Goal: Information Seeking & Learning: Learn about a topic

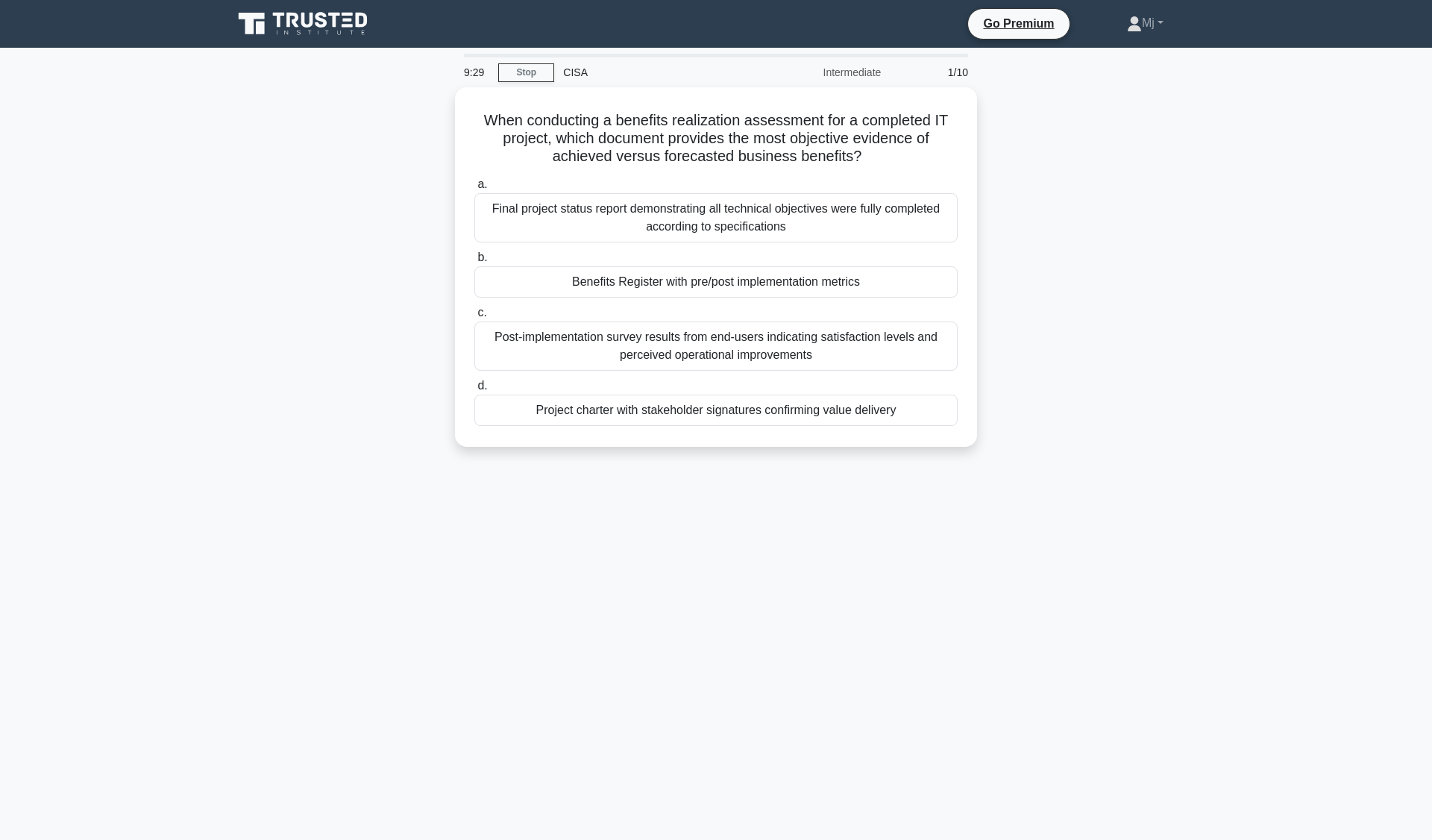
click at [841, 278] on div "Benefits Register with pre/post implementation metrics" at bounding box center [716, 282] width 483 height 31
click at [475, 263] on input "b. Benefits Register with pre/post implementation metrics" at bounding box center [475, 258] width 0 height 10
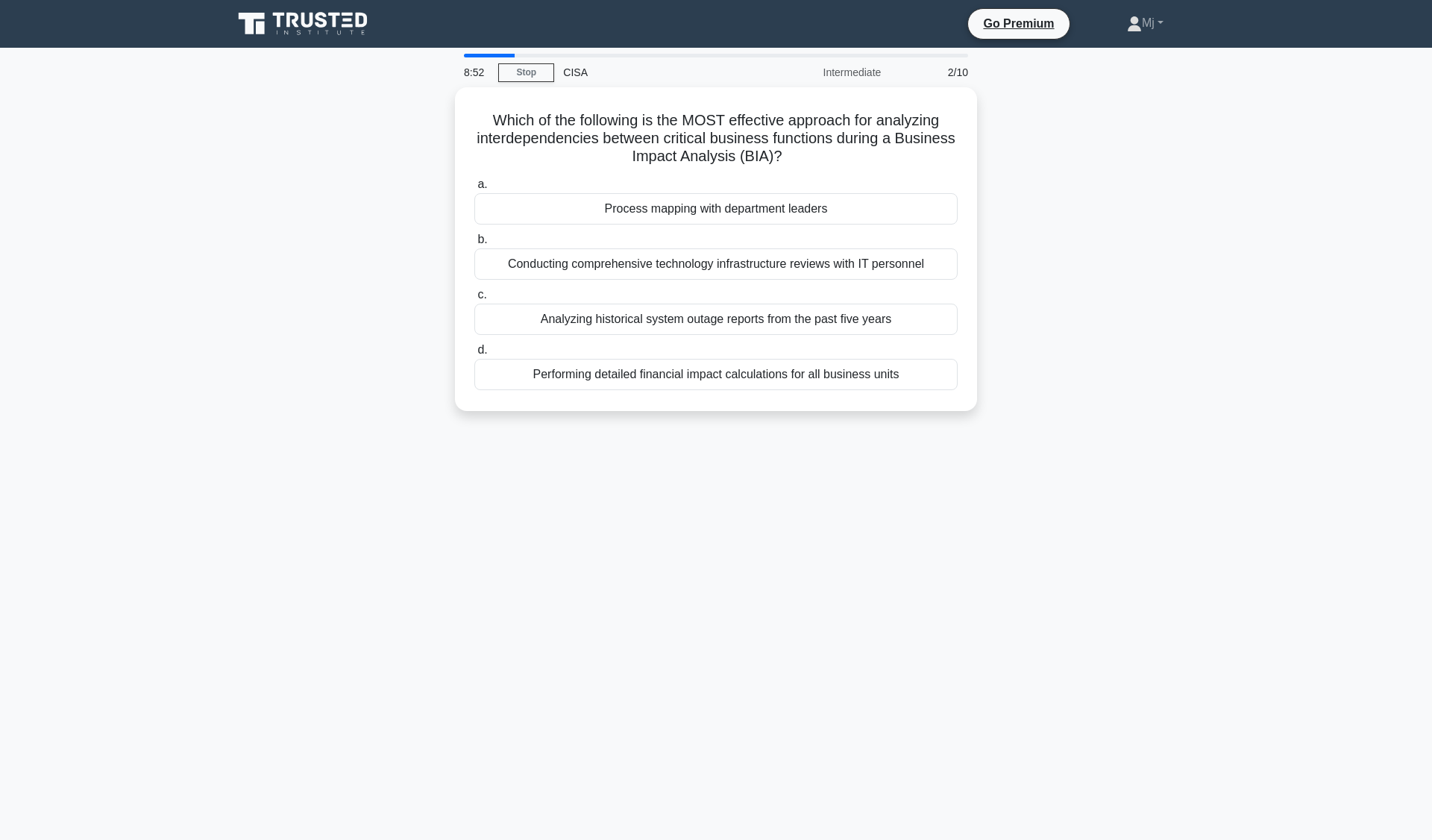
click at [836, 206] on div "Process mapping with department leaders" at bounding box center [716, 209] width 483 height 31
click at [475, 190] on input "a. Process mapping with department leaders" at bounding box center [475, 185] width 0 height 10
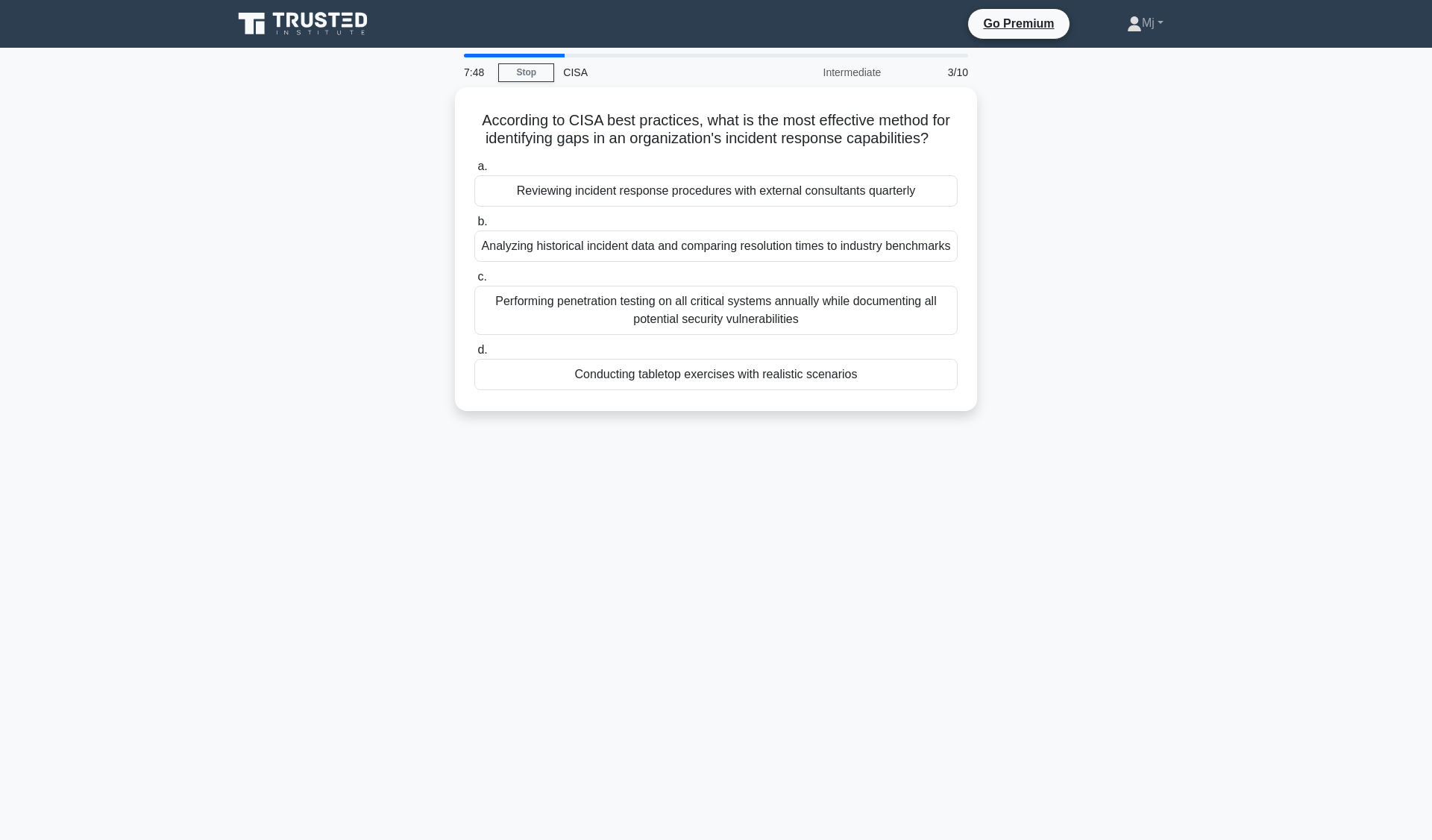
click at [874, 254] on div "Analyzing historical incident data and comparing resolution times to industry b…" at bounding box center [716, 246] width 483 height 31
click at [475, 226] on input "b. Analyzing historical incident data and comparing resolution times to industr…" at bounding box center [475, 222] width 0 height 10
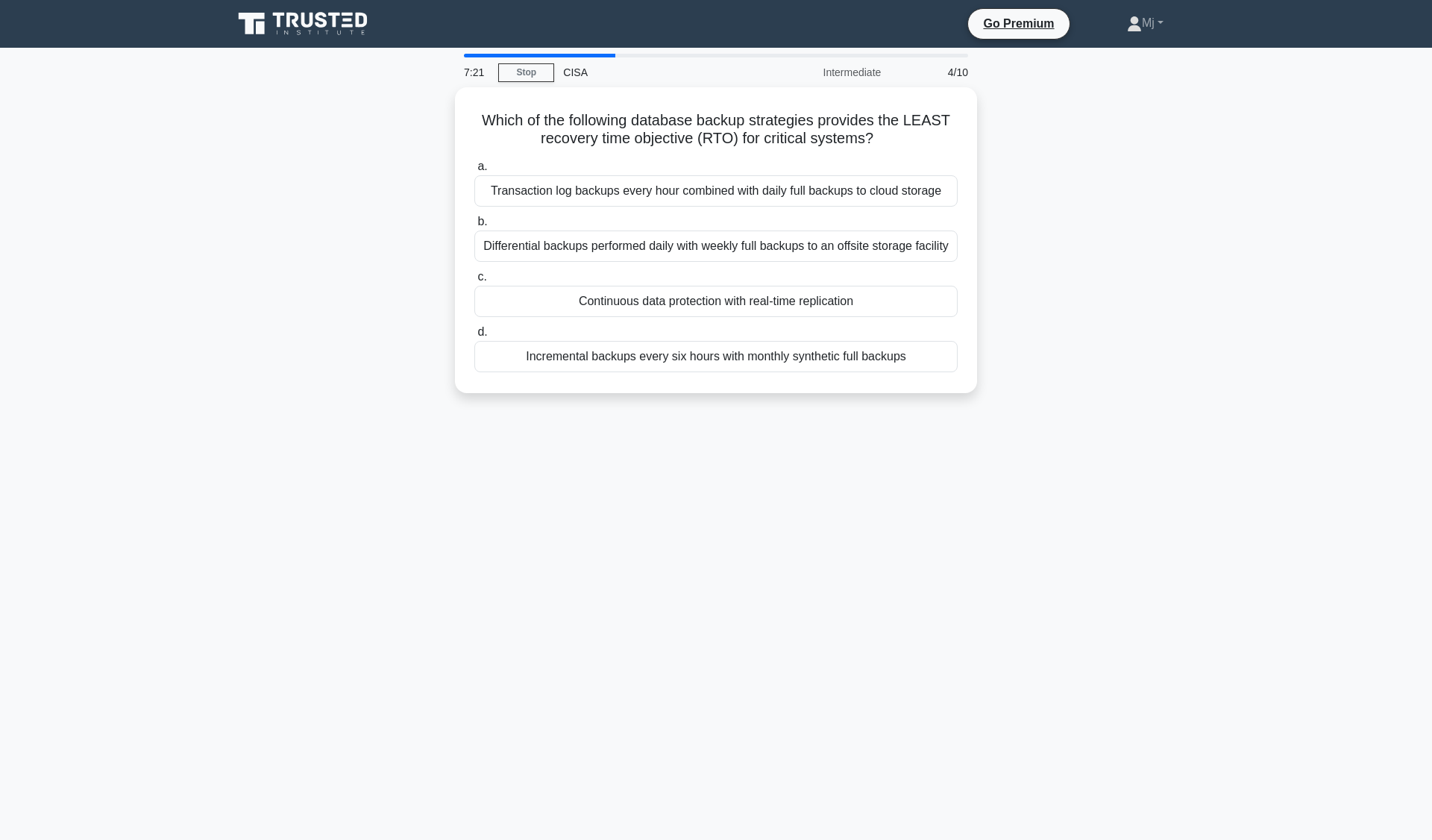
click at [855, 311] on div "Continuous data protection with real-time replication" at bounding box center [716, 301] width 483 height 31
click at [475, 282] on input "c. Continuous data protection with real-time replication" at bounding box center [475, 277] width 0 height 10
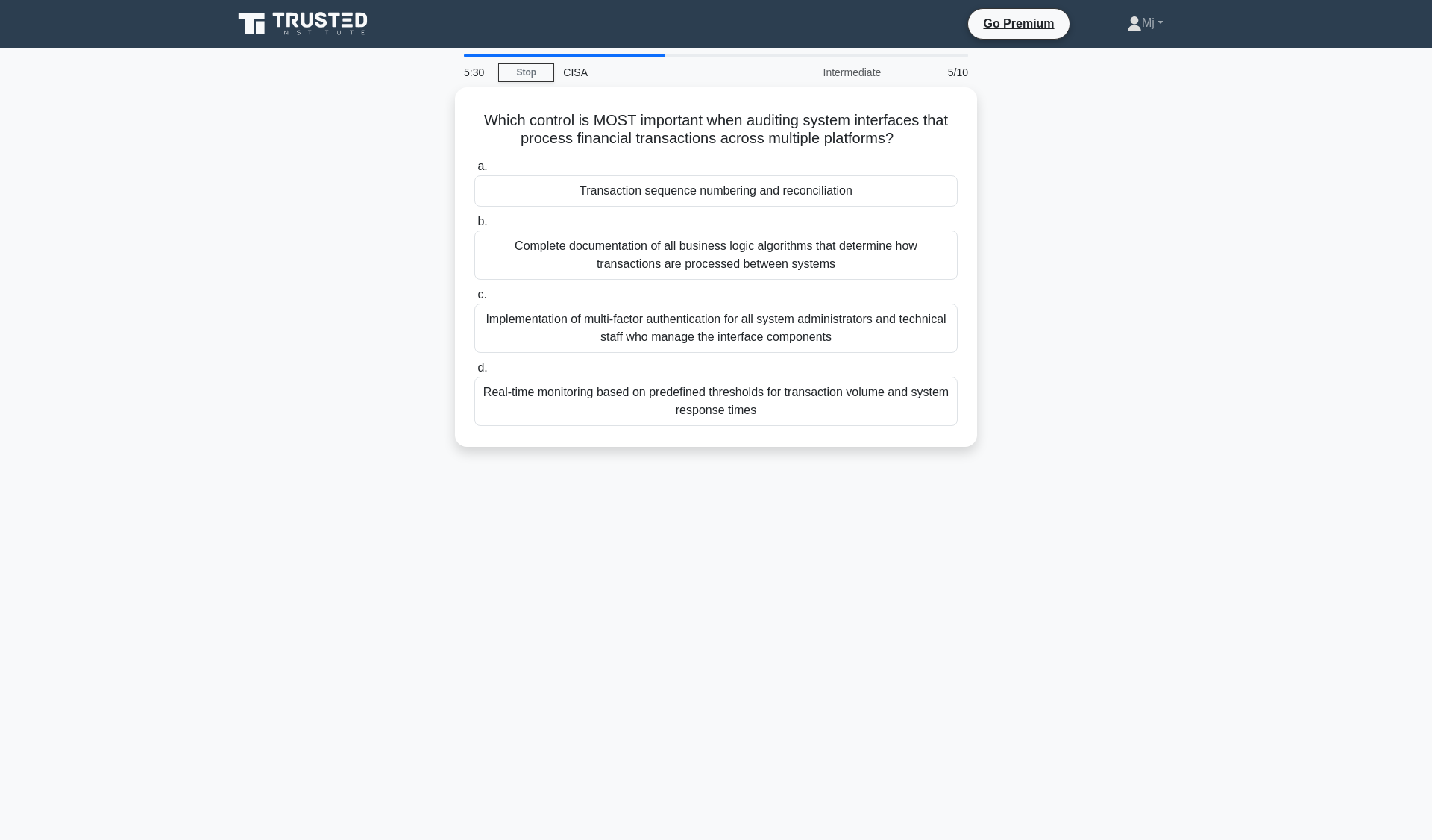
click at [804, 188] on div "Transaction sequence numbering and reconciliation" at bounding box center [716, 190] width 483 height 31
click at [475, 172] on input "a. Transaction sequence numbering and reconciliation" at bounding box center [475, 167] width 0 height 10
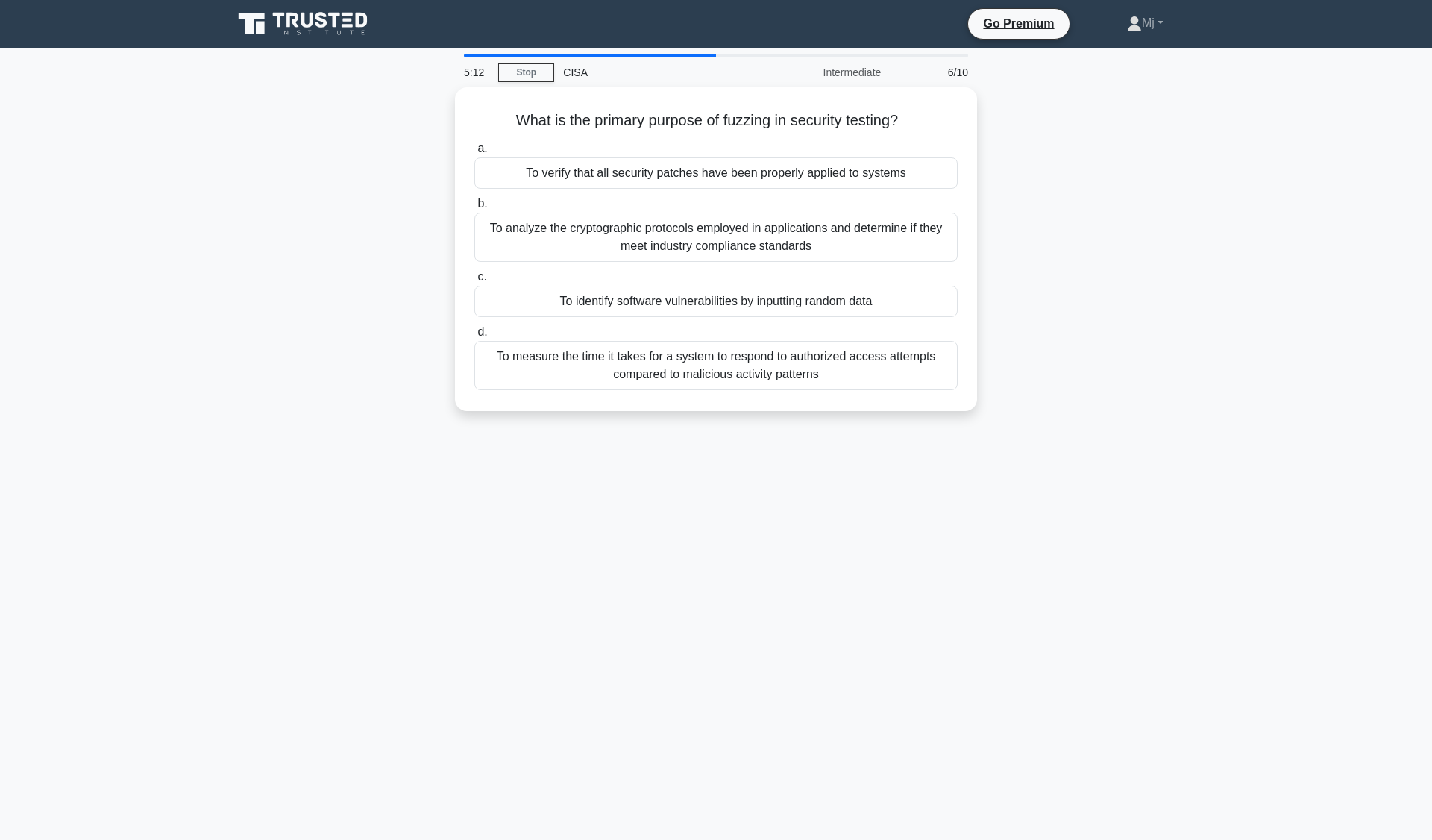
click at [832, 304] on div "To identify software vulnerabilities by inputting random data" at bounding box center [716, 301] width 483 height 31
click at [475, 282] on input "c. To identify software vulnerabilities by inputting random data" at bounding box center [475, 277] width 0 height 10
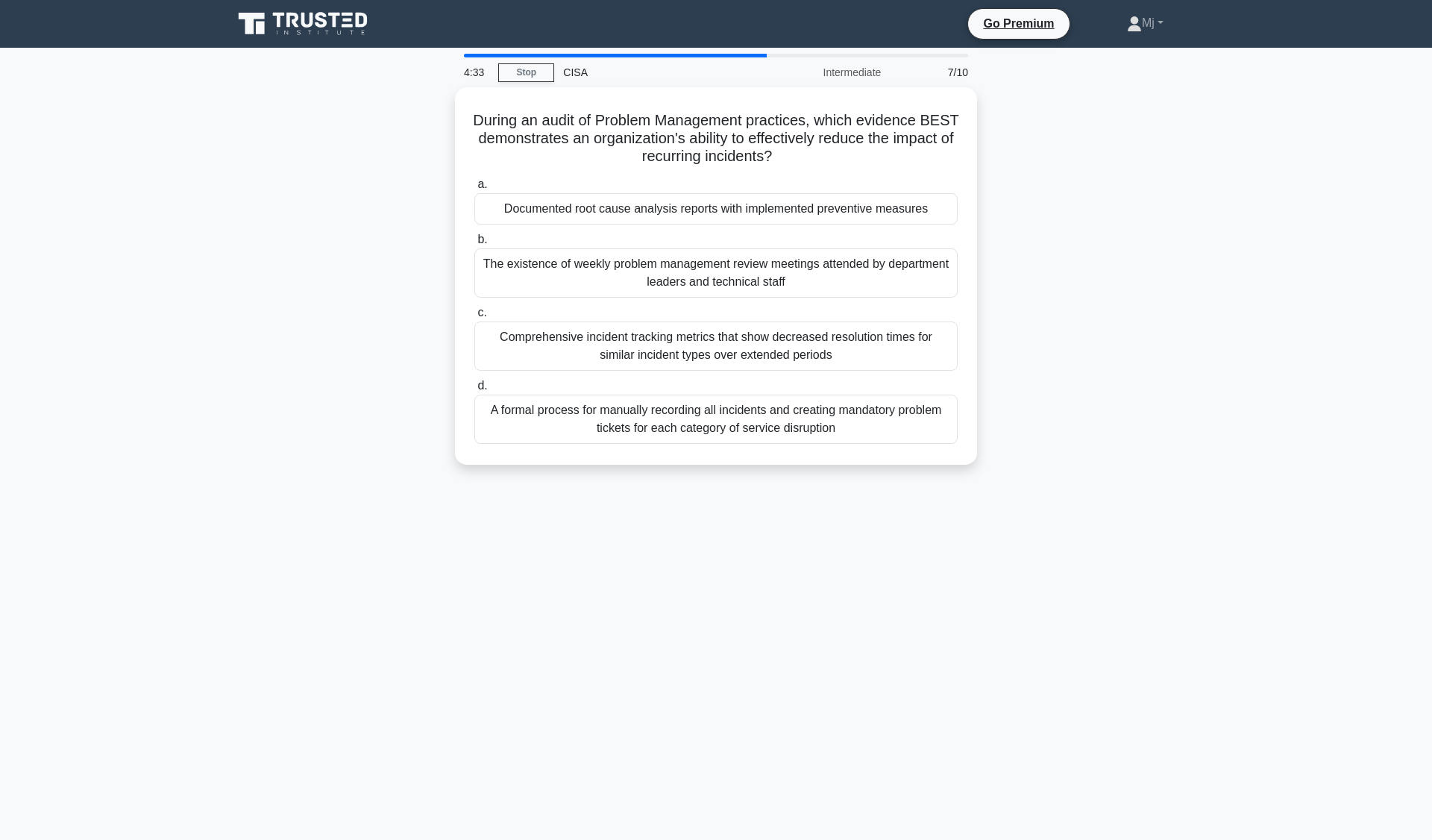
click at [852, 212] on div "Documented root cause analysis reports with implemented preventive measures" at bounding box center [716, 209] width 483 height 31
click at [475, 190] on input "a. Documented root cause analysis reports with implemented preventive measures" at bounding box center [475, 185] width 0 height 10
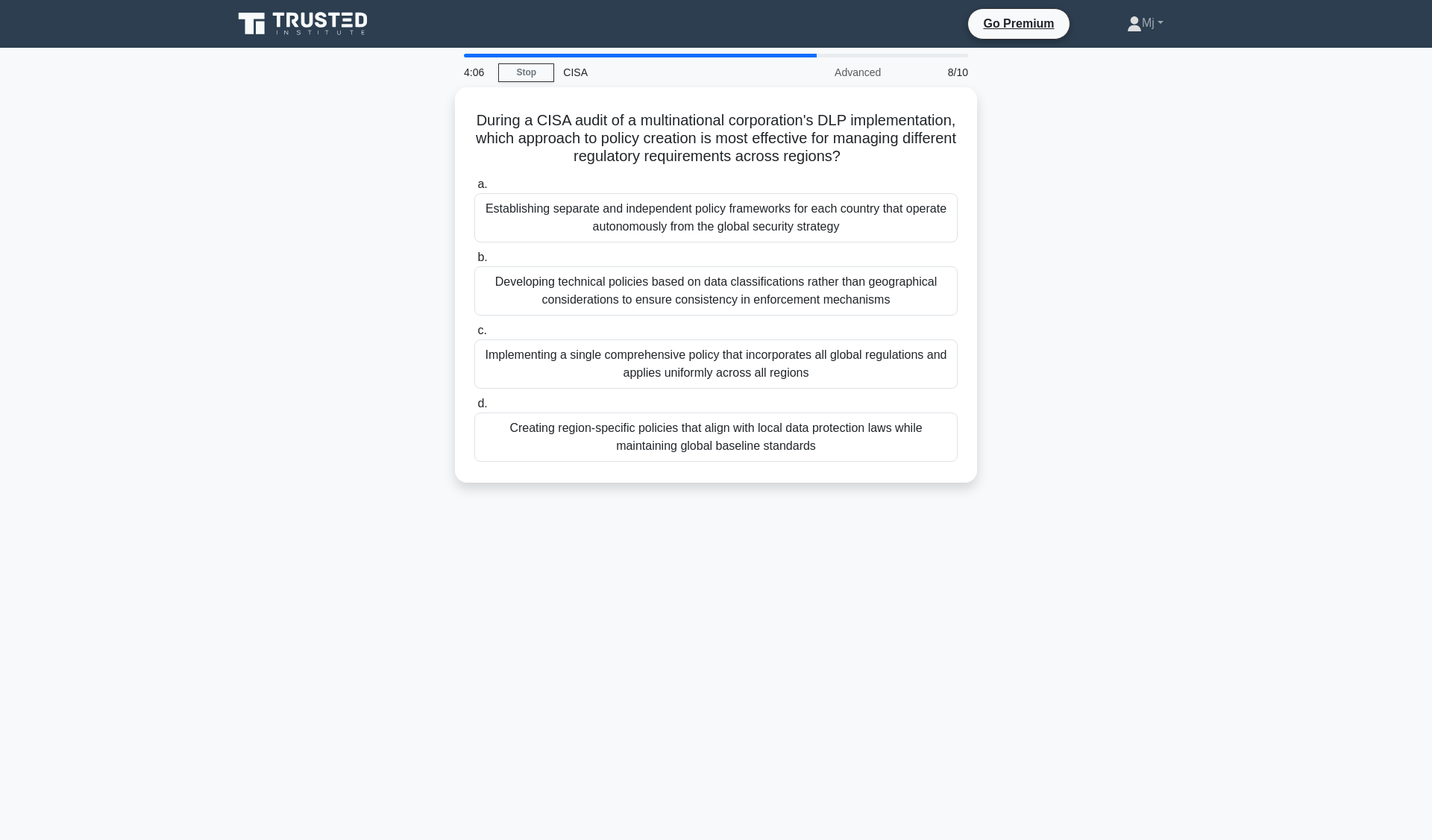
click at [1427, 809] on main "4:06 Stop CISA Advanced 8/10 During a CISA audit of a multinational corporation…" at bounding box center [716, 443] width 1432 height 792
click at [957, 336] on label "c. Implementing a single comprehensive policy that incorporates all global regu…" at bounding box center [716, 355] width 483 height 67
click at [475, 336] on input "c. Implementing a single comprehensive policy that incorporates all global regu…" at bounding box center [475, 331] width 0 height 10
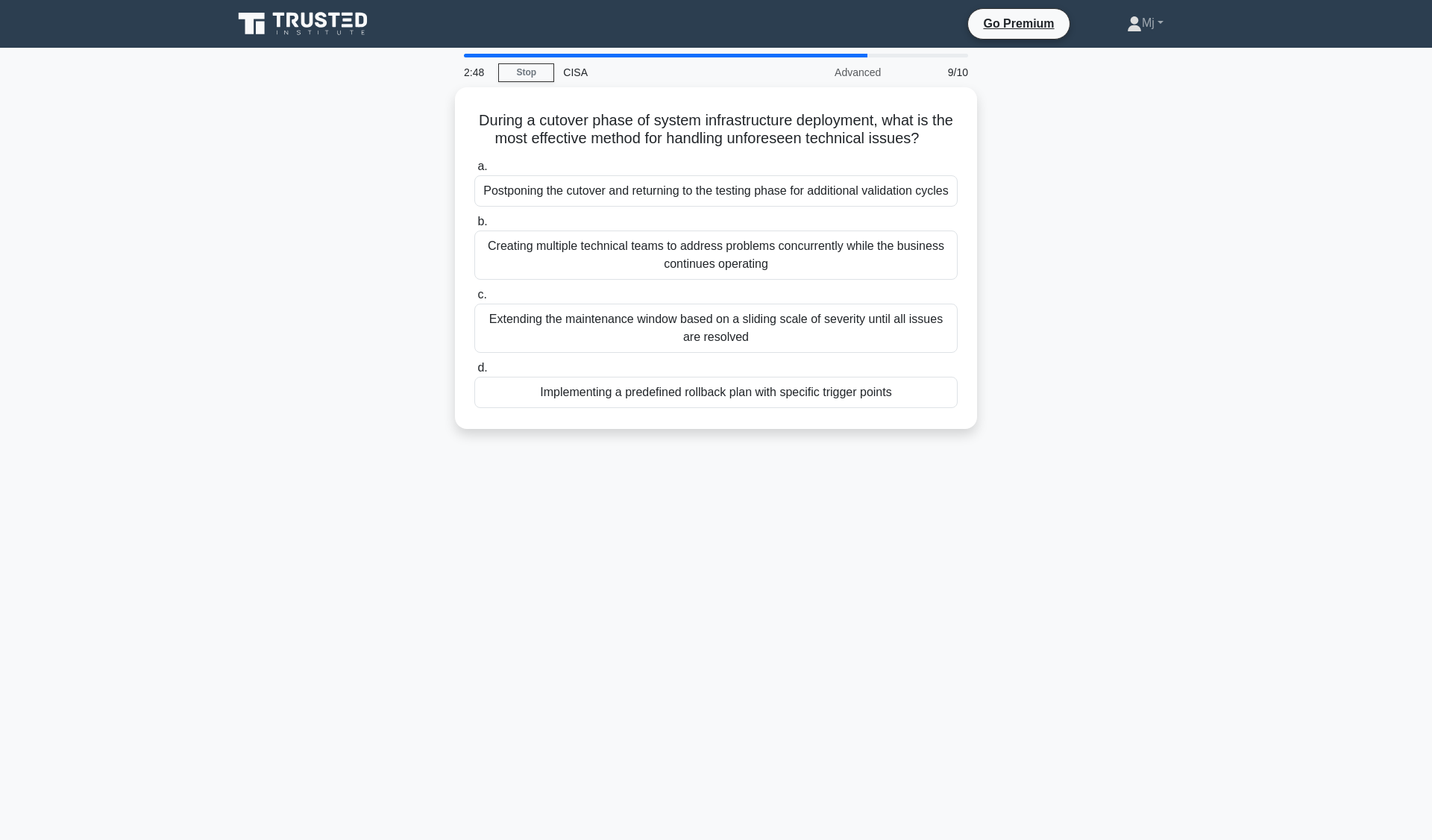
click at [804, 398] on div "Implementing a predefined rollback plan with specific trigger points" at bounding box center [716, 392] width 483 height 31
click at [475, 373] on input "d. Implementing a predefined rollback plan with specific trigger points" at bounding box center [475, 368] width 0 height 10
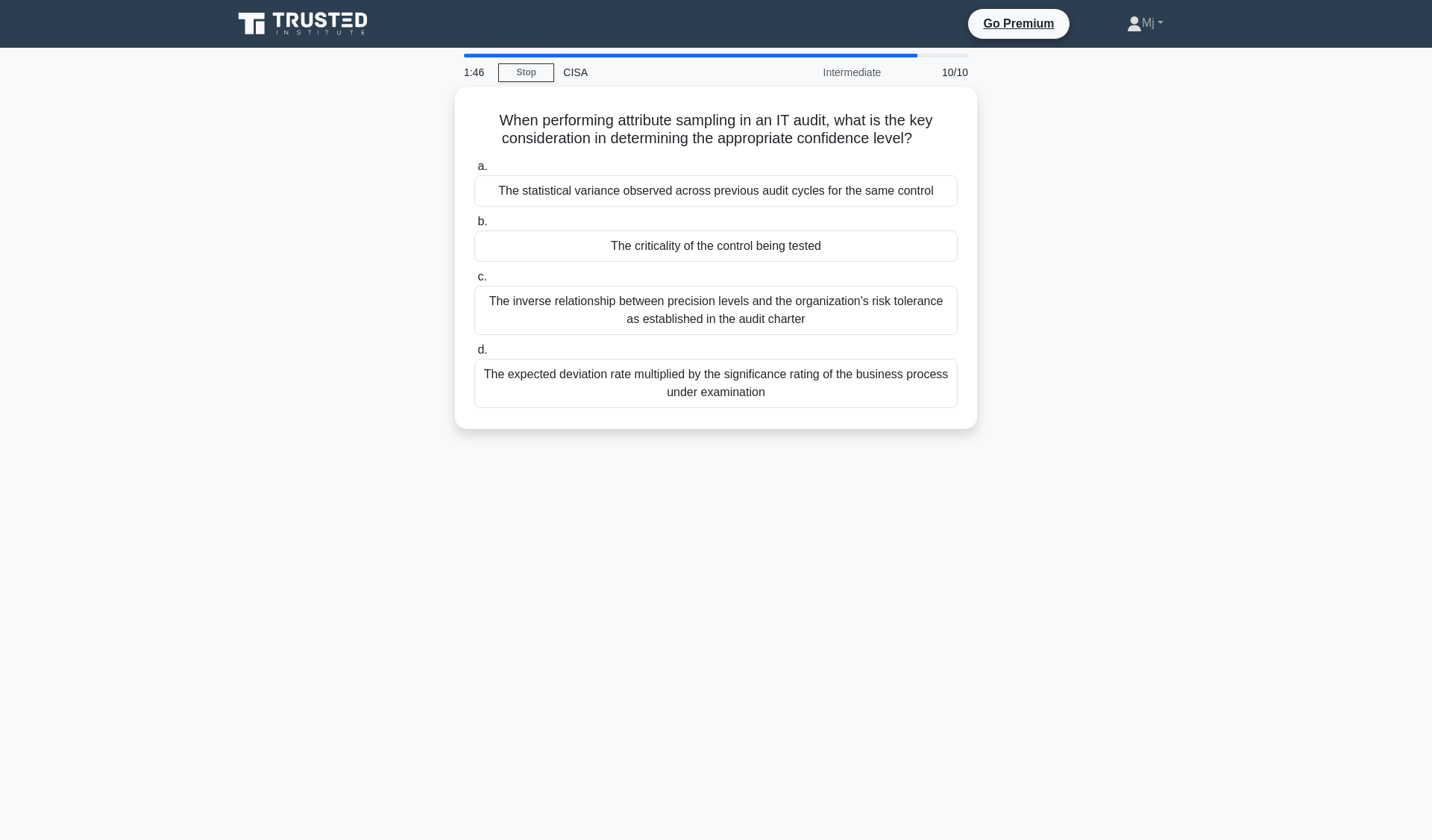
click at [713, 238] on div "The criticality of the control being tested" at bounding box center [716, 246] width 483 height 31
click at [475, 226] on input "b. The criticality of the control being tested" at bounding box center [475, 222] width 0 height 10
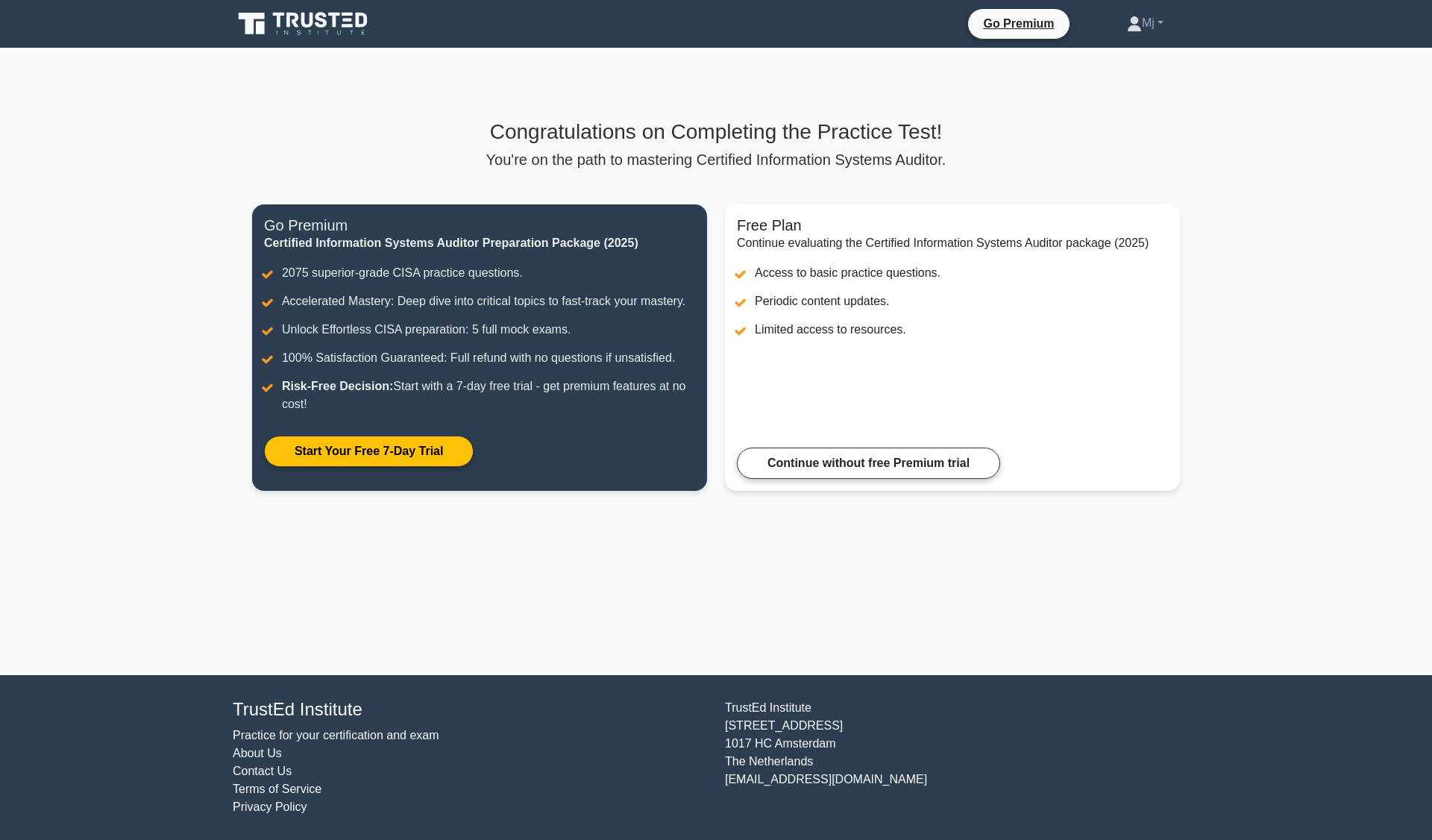
click at [925, 462] on link "Continue without free Premium trial" at bounding box center [868, 463] width 263 height 31
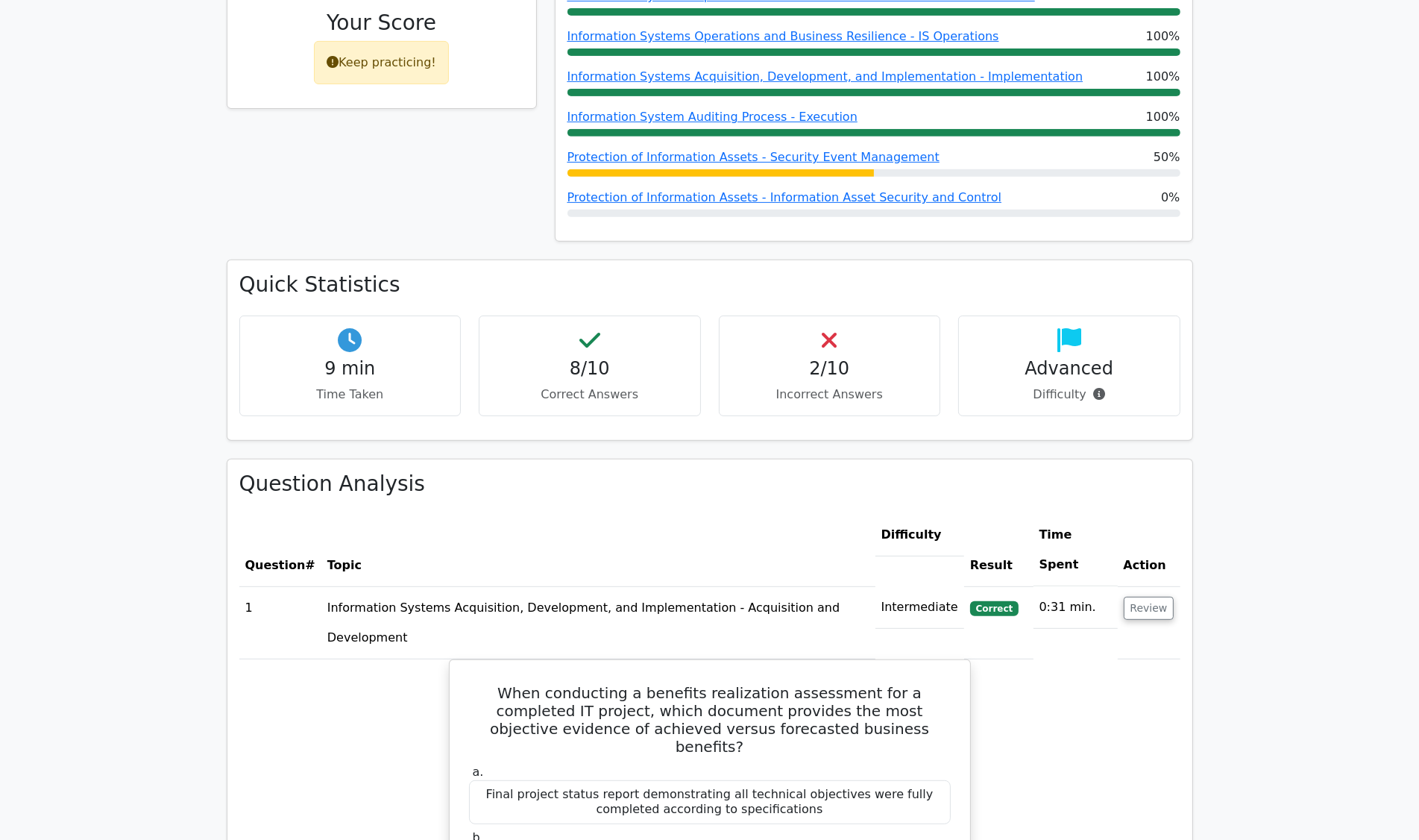
scroll to position [773, 0]
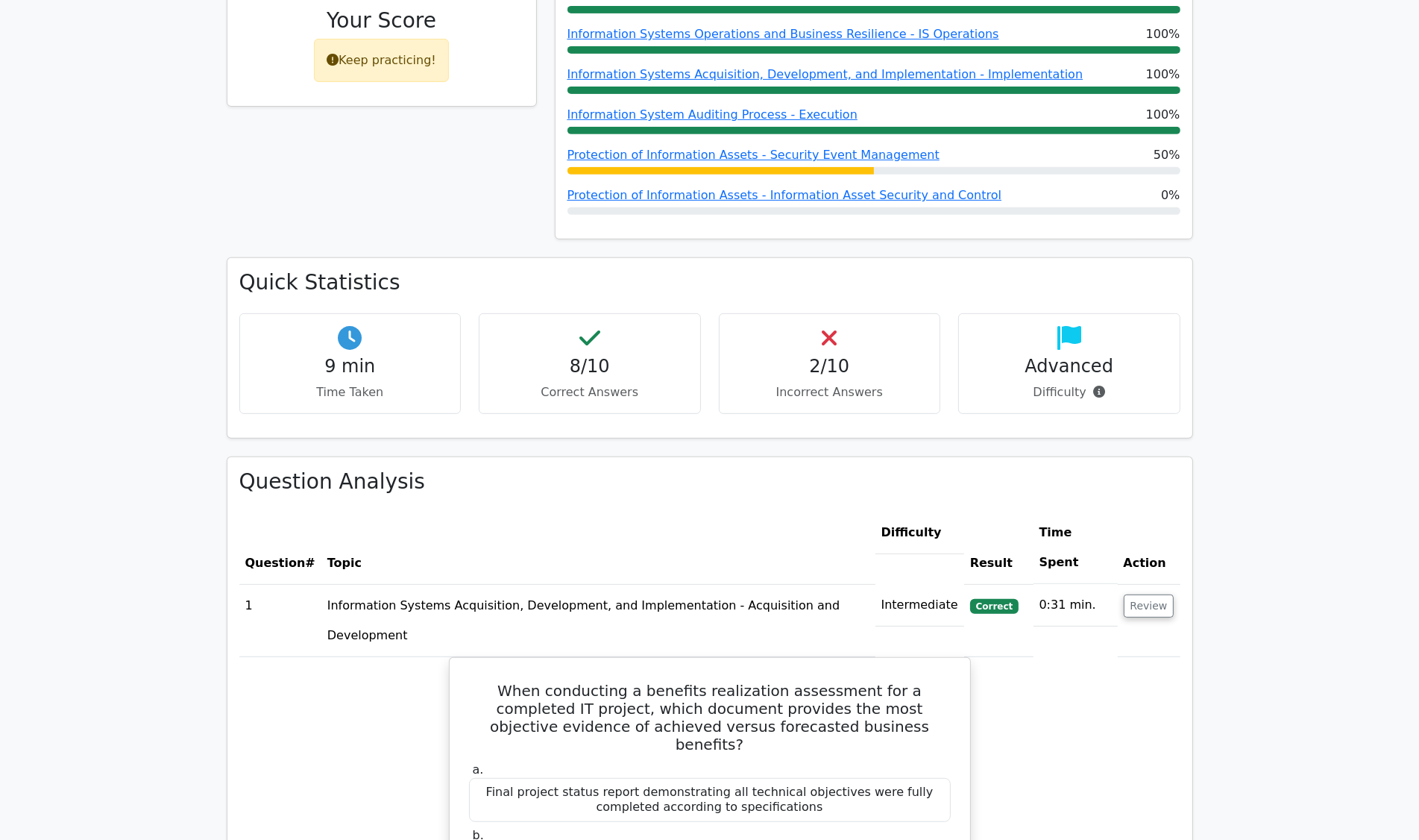
click at [1151, 594] on button "Review" at bounding box center [1148, 606] width 51 height 23
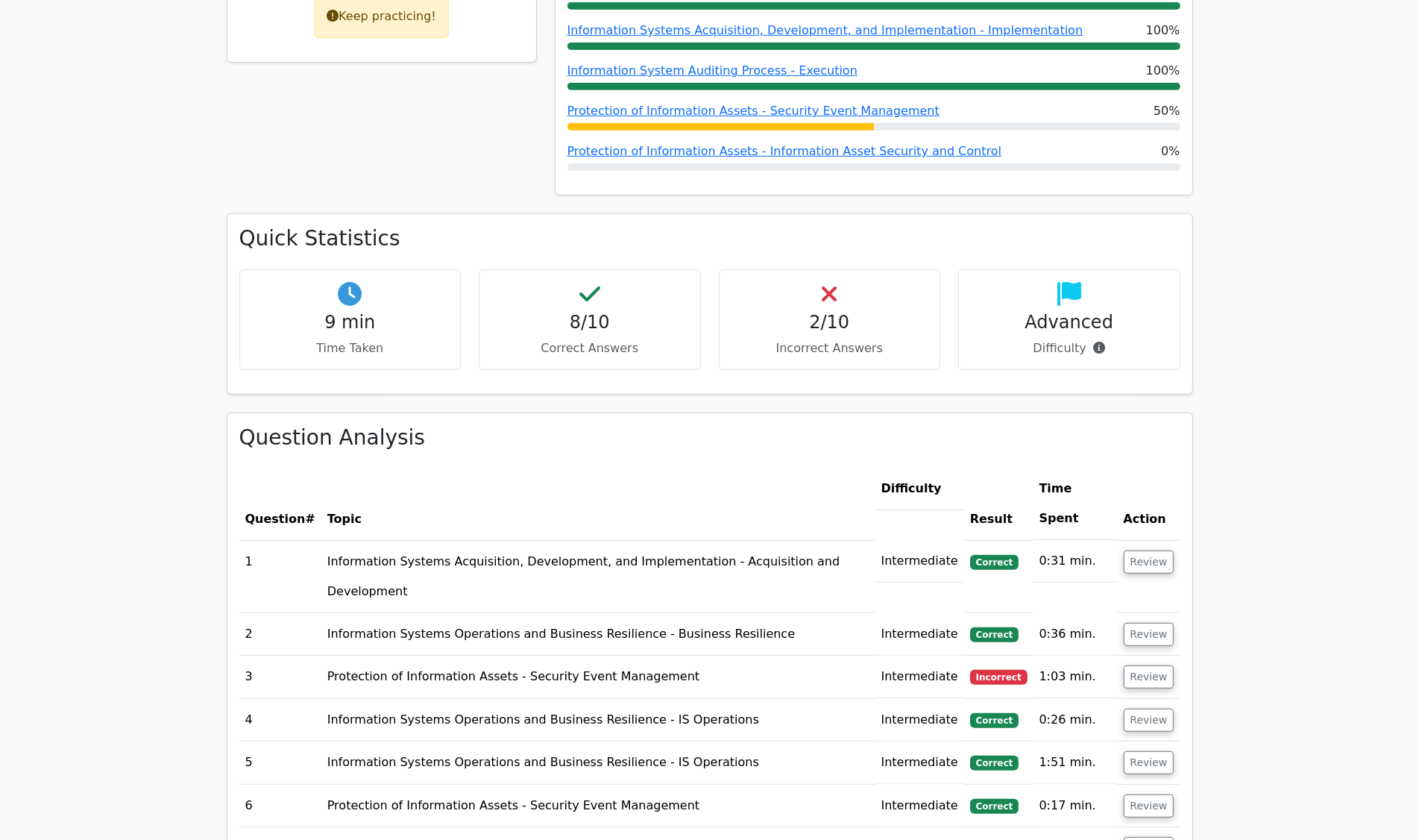
scroll to position [825, 0]
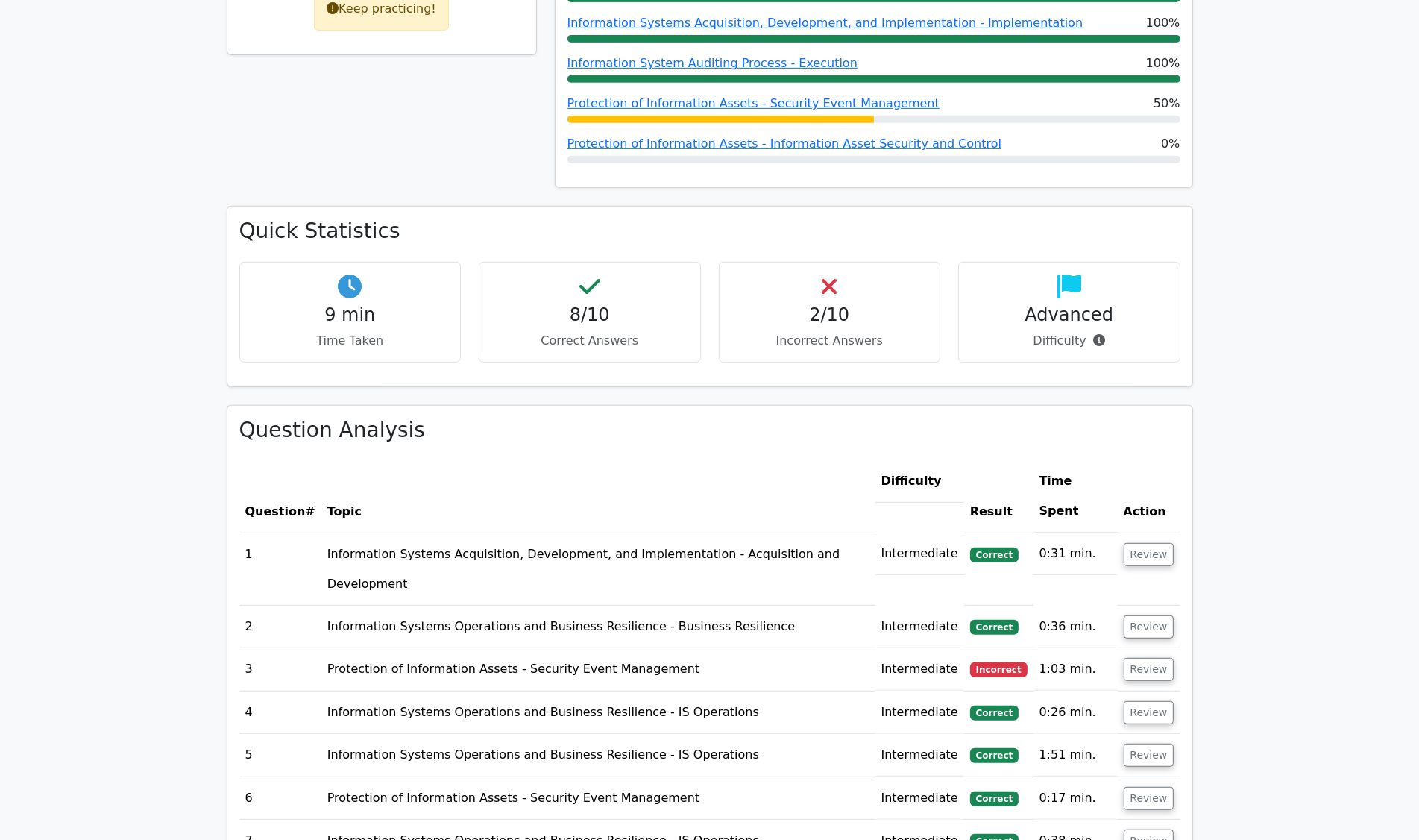
click at [1145, 658] on button "Review" at bounding box center [1148, 669] width 51 height 23
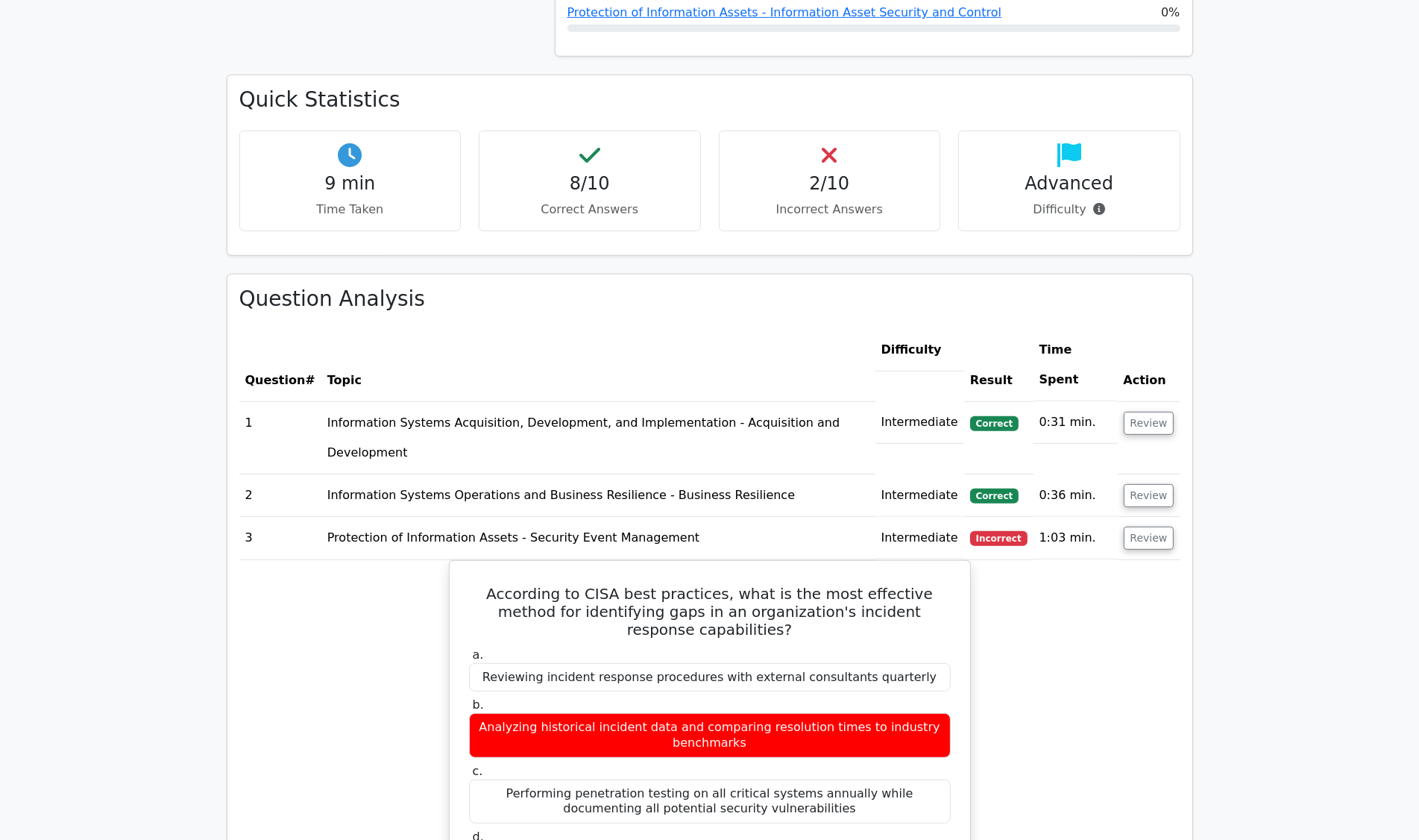
scroll to position [971, 0]
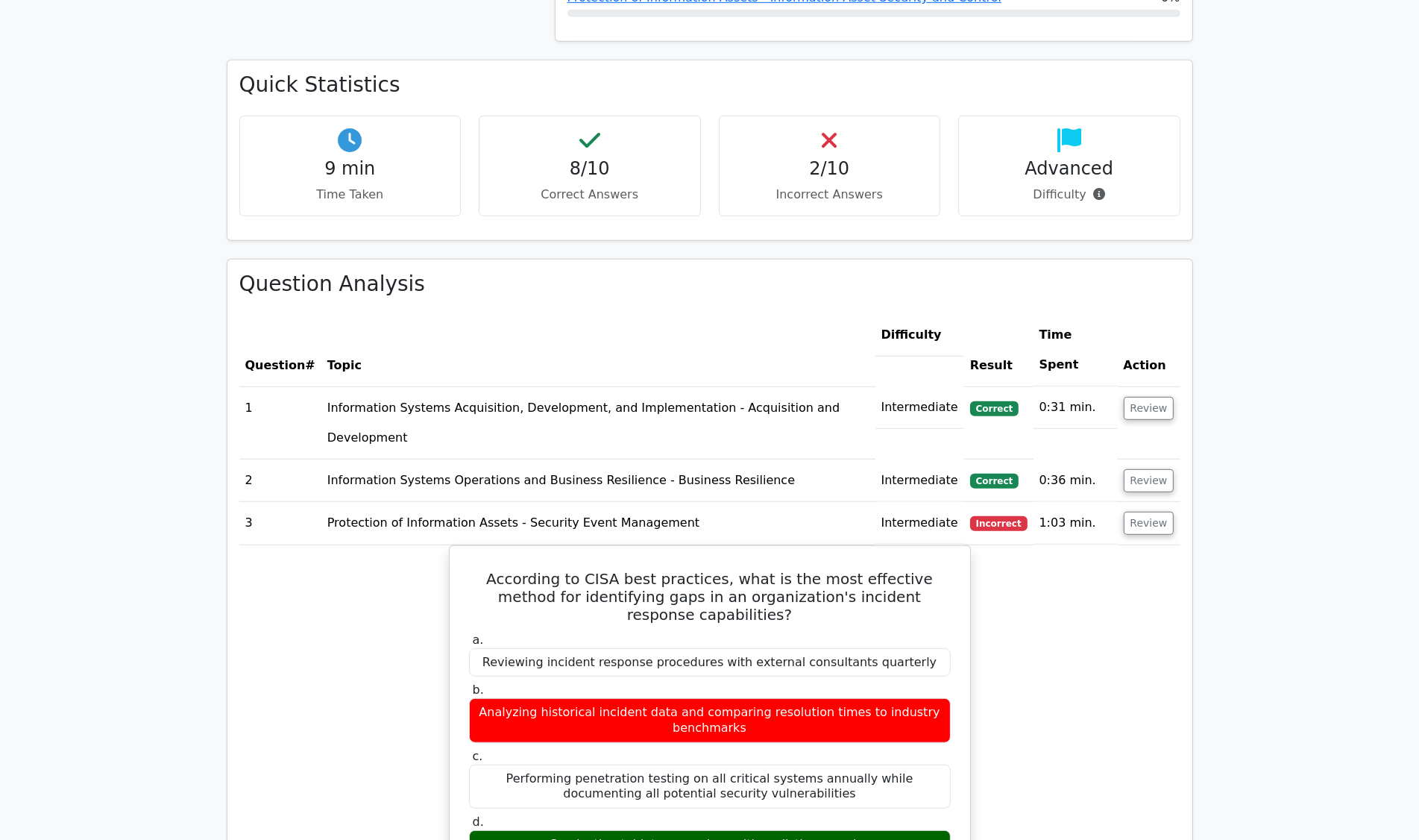
click at [1148, 512] on button "Review" at bounding box center [1148, 523] width 51 height 23
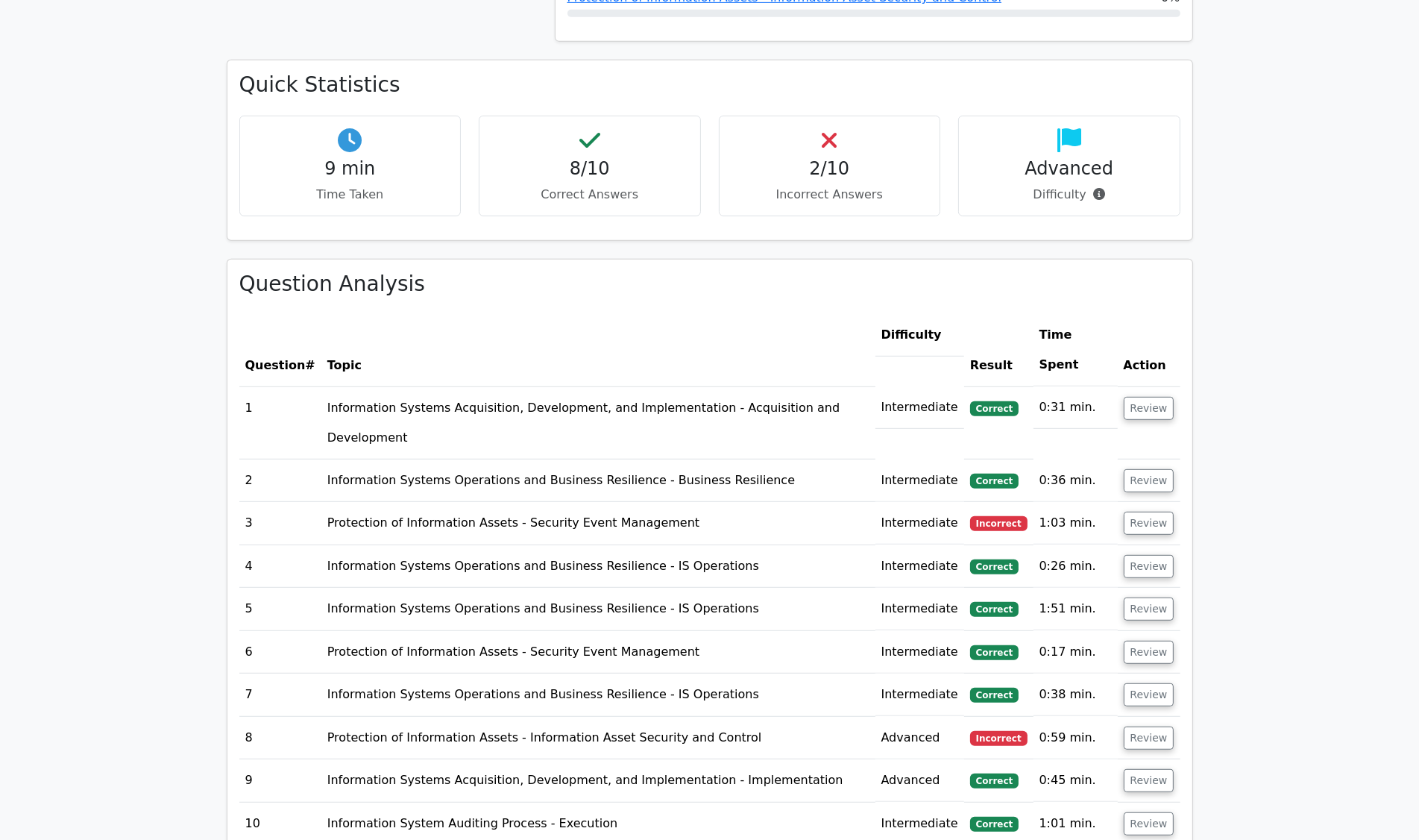
click at [1151, 726] on button "Review" at bounding box center [1148, 737] width 51 height 23
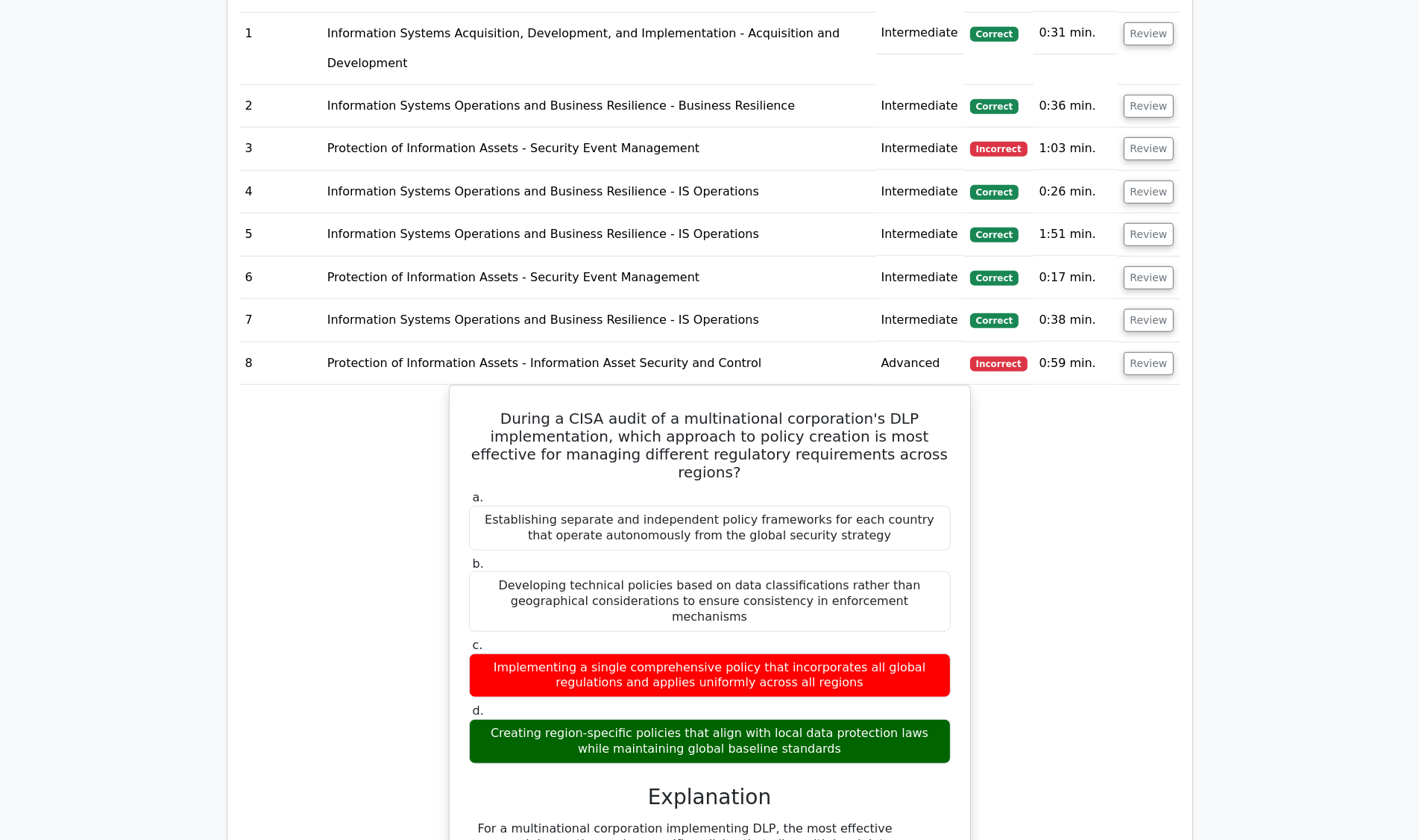
scroll to position [1350, 0]
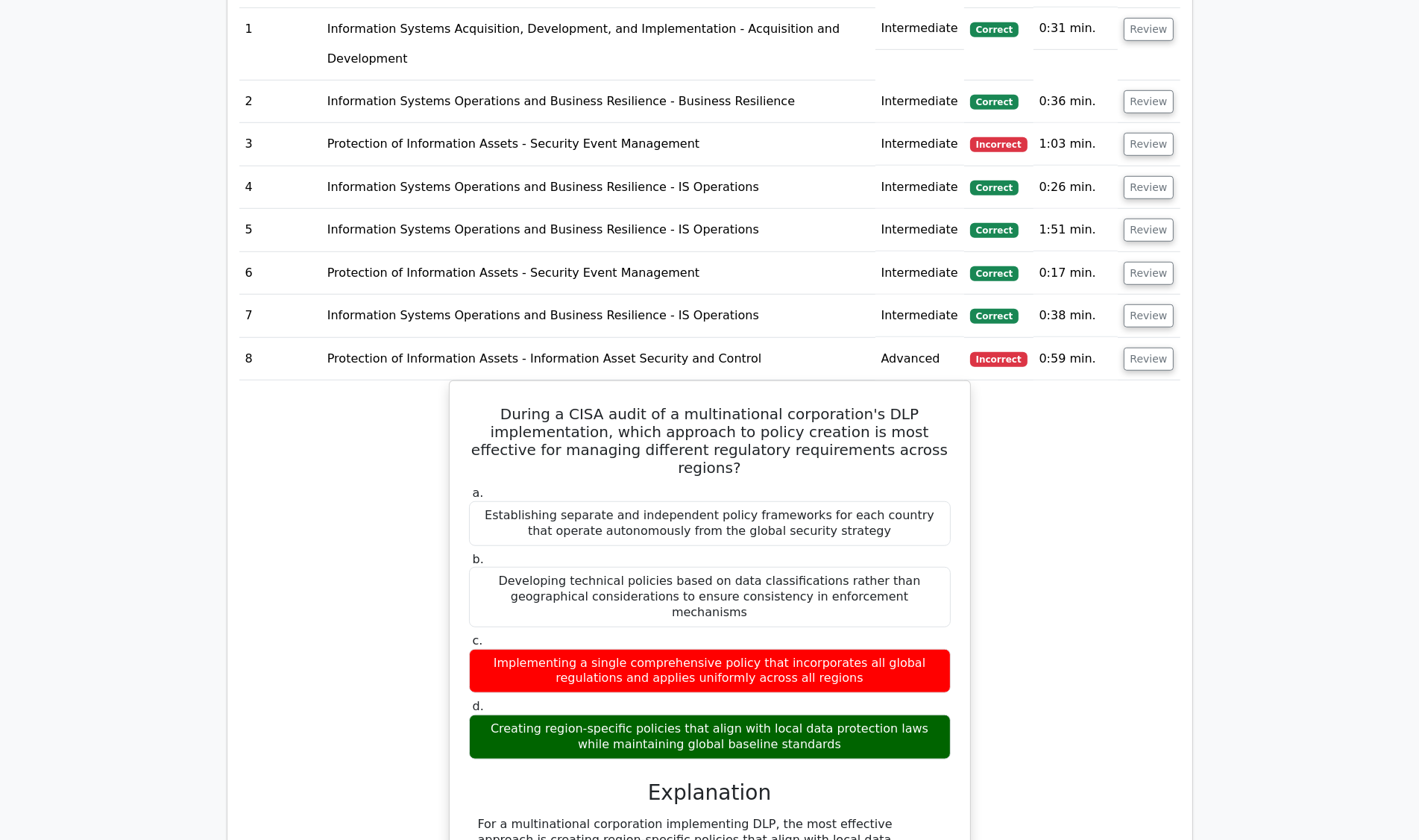
click at [1150, 348] on button "Review" at bounding box center [1148, 359] width 51 height 23
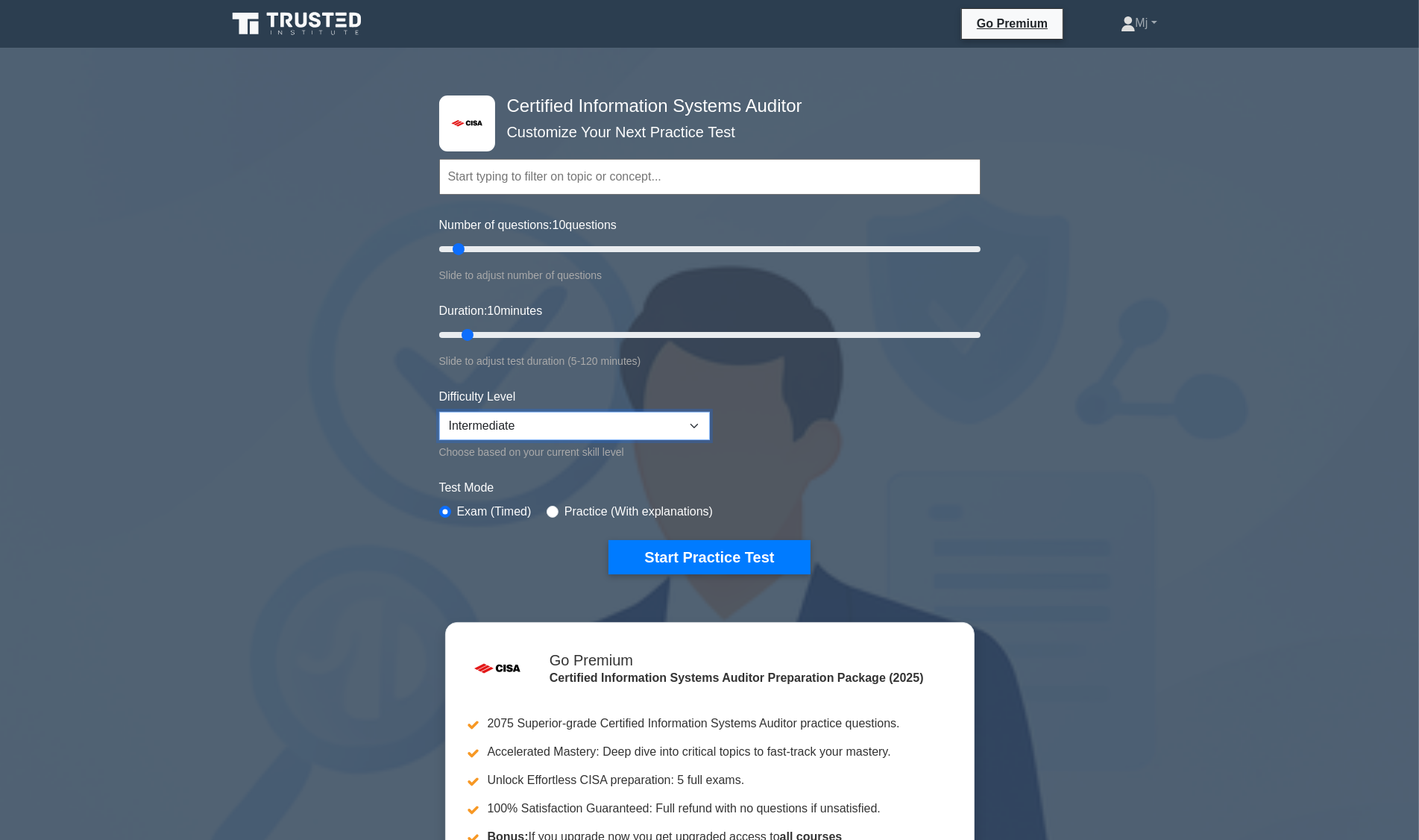
click at [698, 413] on select "Beginner Intermediate Expert" at bounding box center [574, 426] width 271 height 28
select select "expert"
click at [439, 412] on select "Beginner Intermediate Expert" at bounding box center [574, 426] width 271 height 28
type input "15"
